Goal: Task Accomplishment & Management: Manage account settings

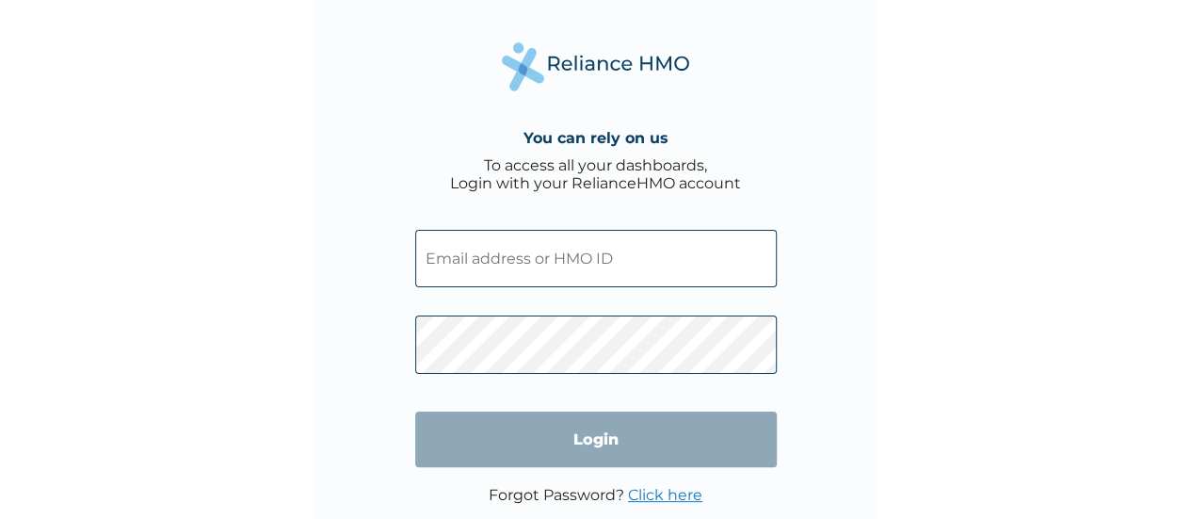
type input "[PERSON_NAME][EMAIL_ADDRESS][DOMAIN_NAME]"
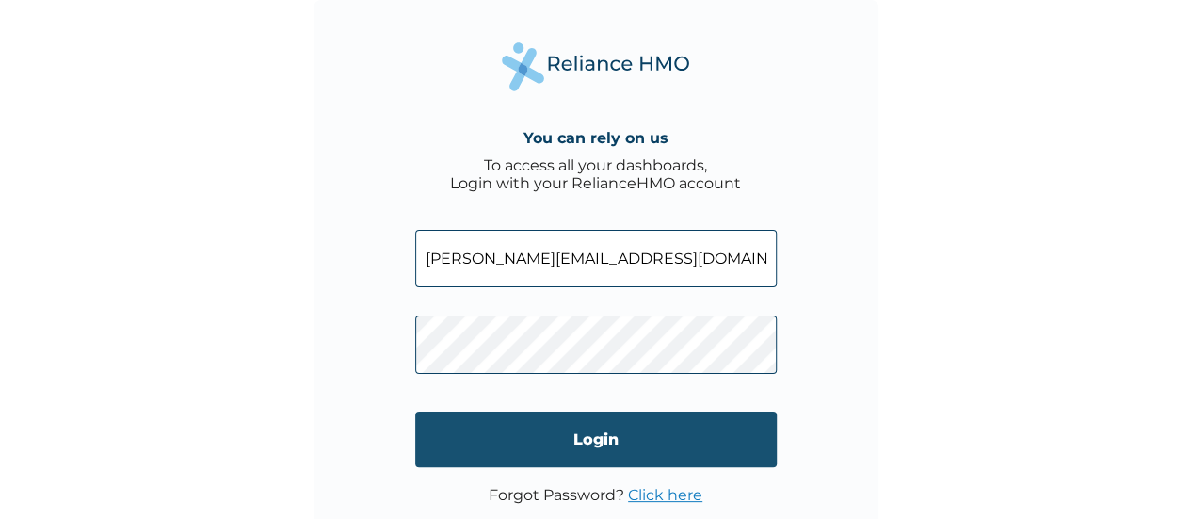
click at [630, 434] on input "Login" at bounding box center [596, 440] width 362 height 56
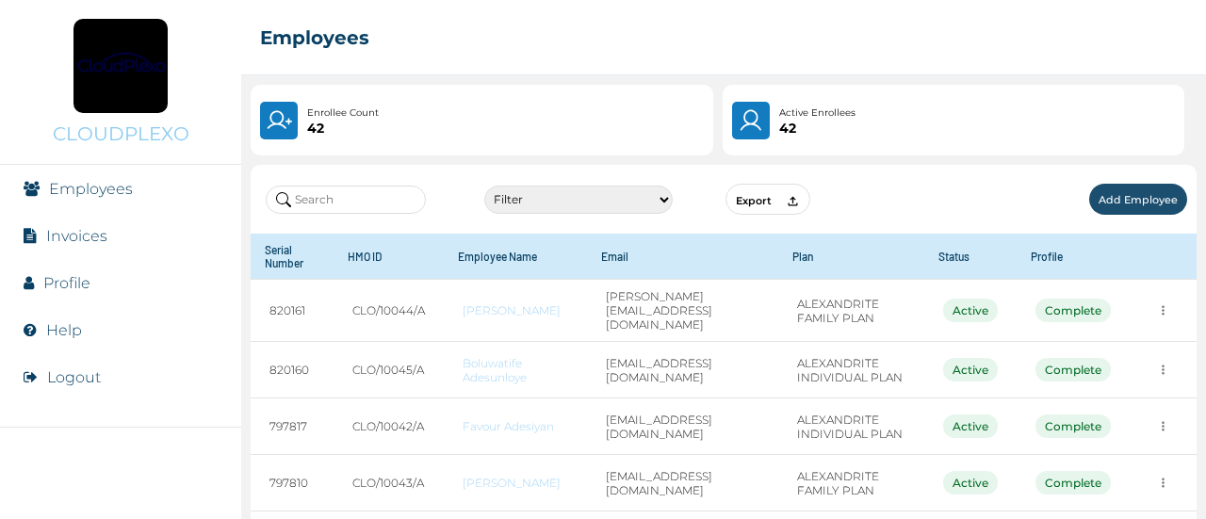
click at [348, 201] on input "text" at bounding box center [346, 200] width 160 height 28
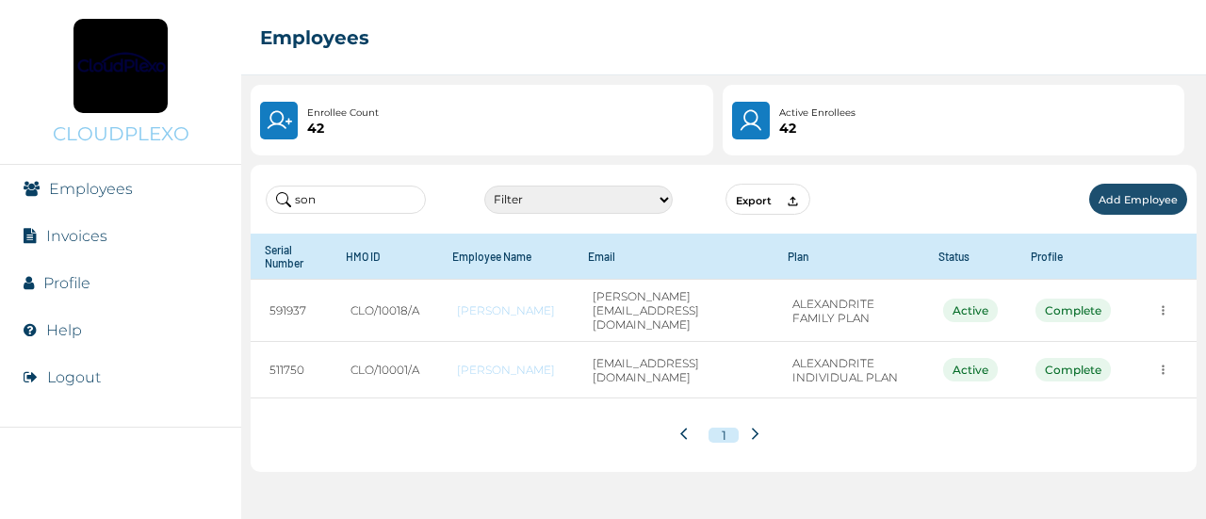
type input "son"
